Goal: Check status

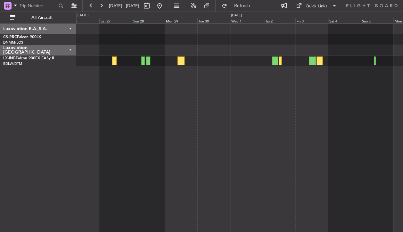
click at [137, 141] on div "Planned Maint [GEOGRAPHIC_DATA] ([GEOGRAPHIC_DATA])" at bounding box center [239, 127] width 327 height 208
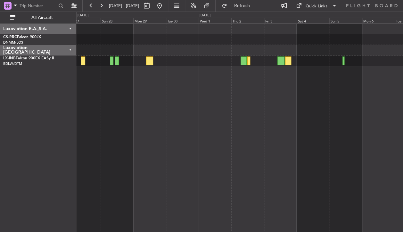
click at [346, 109] on div "Planned Maint [GEOGRAPHIC_DATA] ([GEOGRAPHIC_DATA])" at bounding box center [239, 127] width 327 height 208
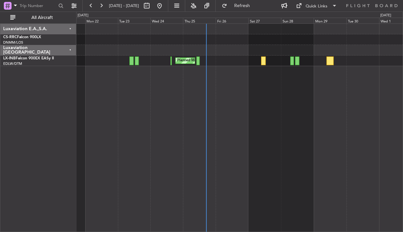
click at [345, 115] on div "Planned Maint [GEOGRAPHIC_DATA] ([GEOGRAPHIC_DATA]) Planned Maint [GEOGRAPHIC_D…" at bounding box center [239, 127] width 327 height 208
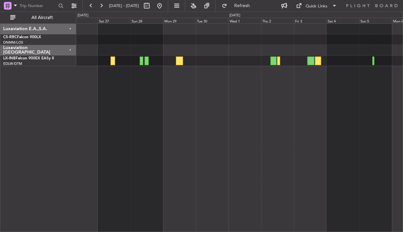
click at [137, 109] on div "Planned Maint [GEOGRAPHIC_DATA] ([GEOGRAPHIC_DATA])" at bounding box center [239, 127] width 327 height 208
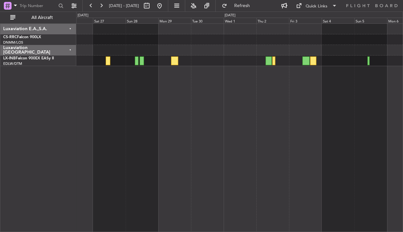
click at [228, 117] on div "Planned Maint [GEOGRAPHIC_DATA] ([GEOGRAPHIC_DATA])" at bounding box center [239, 127] width 327 height 208
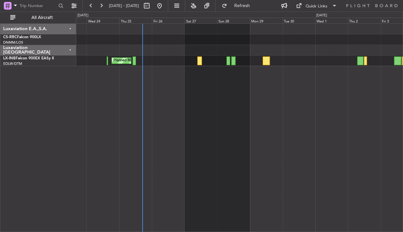
click at [306, 105] on div "Planned Maint [GEOGRAPHIC_DATA] ([GEOGRAPHIC_DATA])" at bounding box center [239, 127] width 327 height 208
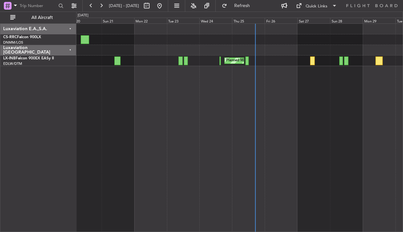
click at [282, 102] on div "Planned Maint [GEOGRAPHIC_DATA] ([GEOGRAPHIC_DATA]) Planned Maint [GEOGRAPHIC_D…" at bounding box center [239, 127] width 327 height 208
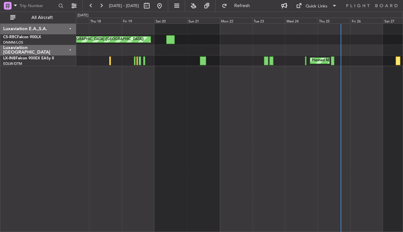
click at [235, 102] on div "Planned Maint [GEOGRAPHIC_DATA] ([GEOGRAPHIC_DATA]) Planned Maint [GEOGRAPHIC_D…" at bounding box center [239, 127] width 327 height 208
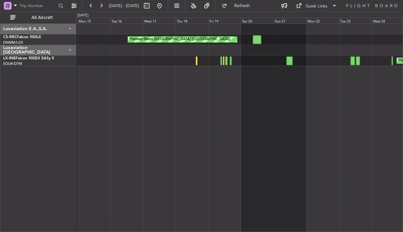
click at [240, 122] on div "Planned Maint [GEOGRAPHIC_DATA] ([GEOGRAPHIC_DATA]) Planned Maint [GEOGRAPHIC_D…" at bounding box center [239, 127] width 327 height 208
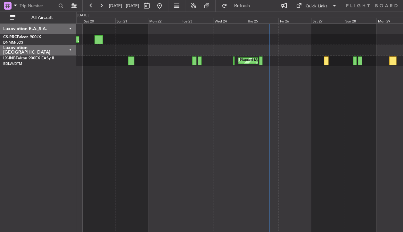
click at [110, 114] on div "Planned Maint [GEOGRAPHIC_DATA] ([GEOGRAPHIC_DATA]) Planned Maint [GEOGRAPHIC_D…" at bounding box center [239, 127] width 327 height 208
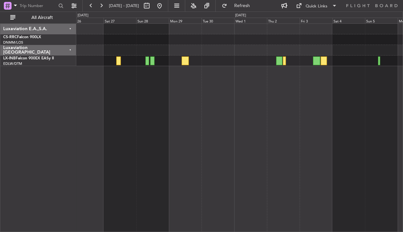
click at [123, 115] on div "Planned Maint [GEOGRAPHIC_DATA] ([GEOGRAPHIC_DATA])" at bounding box center [239, 127] width 327 height 208
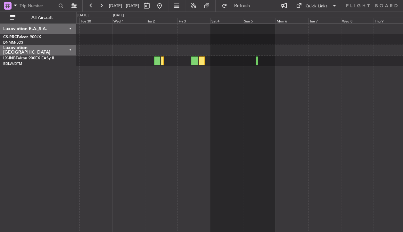
click at [124, 117] on div at bounding box center [239, 127] width 327 height 208
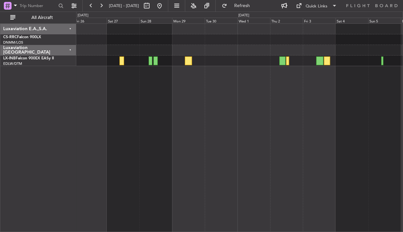
click at [348, 84] on div "Planned Maint [GEOGRAPHIC_DATA] ([GEOGRAPHIC_DATA])" at bounding box center [239, 127] width 327 height 208
